Goal: Download file/media

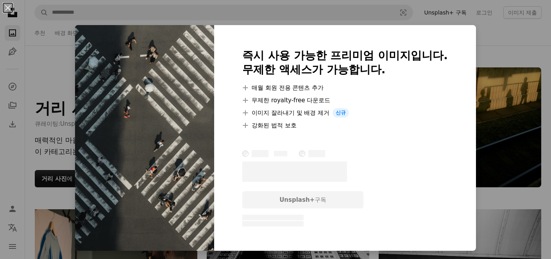
scroll to position [3363, 0]
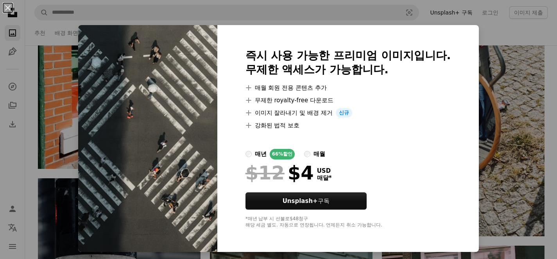
click at [500, 45] on div "An X shape 즉시 사용 가능한 프리미엄 이미지입니다. 무제한 액세스가 가능합니다. A plus sign 매월 회원 전용 콘텐츠 추가 A…" at bounding box center [278, 129] width 557 height 259
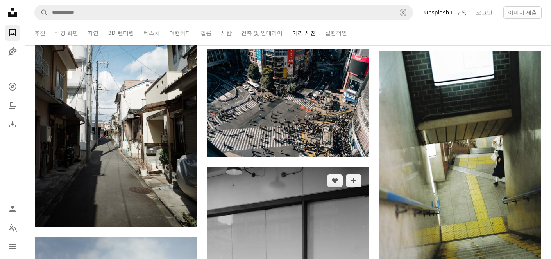
scroll to position [4302, 0]
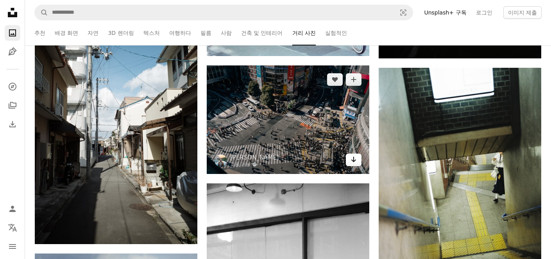
click at [355, 162] on icon "Arrow pointing down" at bounding box center [354, 158] width 6 height 9
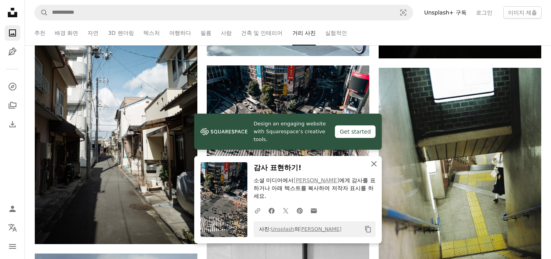
click at [369, 165] on button "An X shape 닫기" at bounding box center [374, 164] width 16 height 16
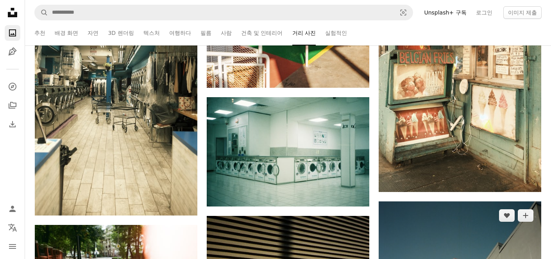
scroll to position [12241, 0]
